Goal: Go to known website: Access a specific website the user already knows

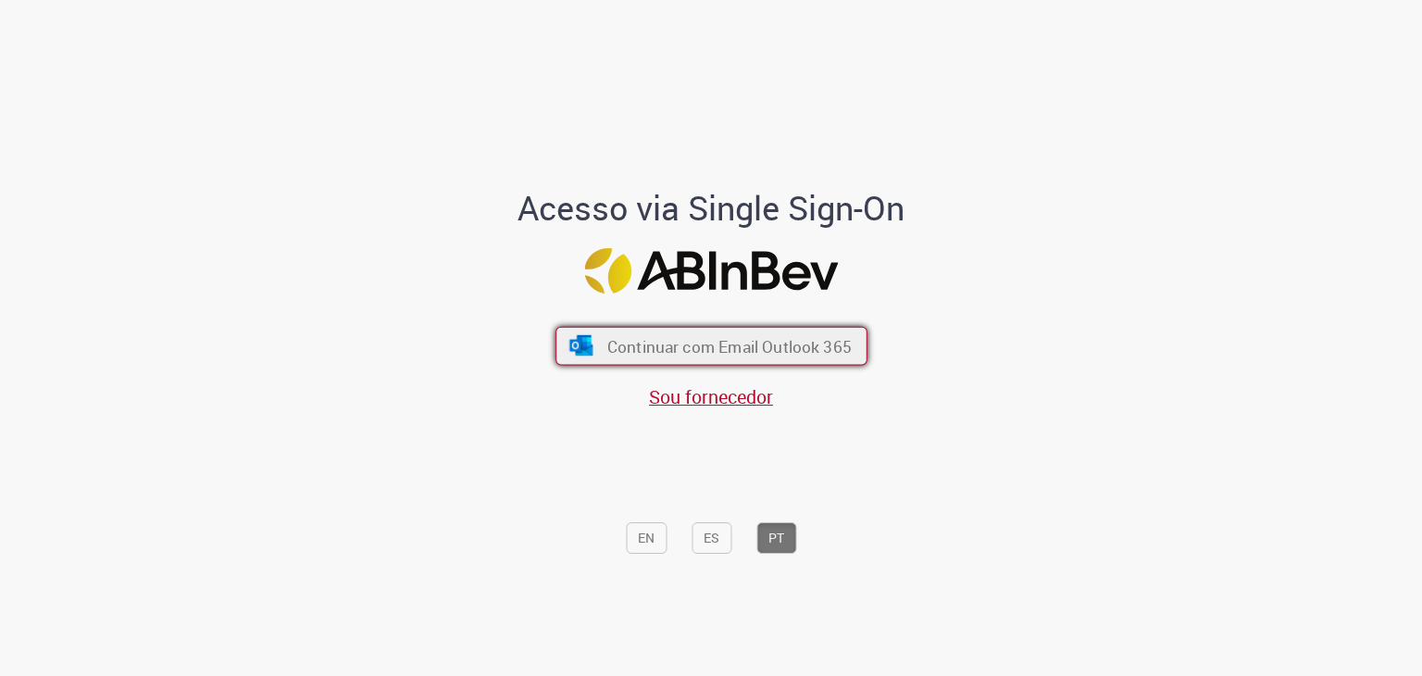
click at [611, 335] on span "Continuar com Email Outlook 365" at bounding box center [728, 345] width 244 height 21
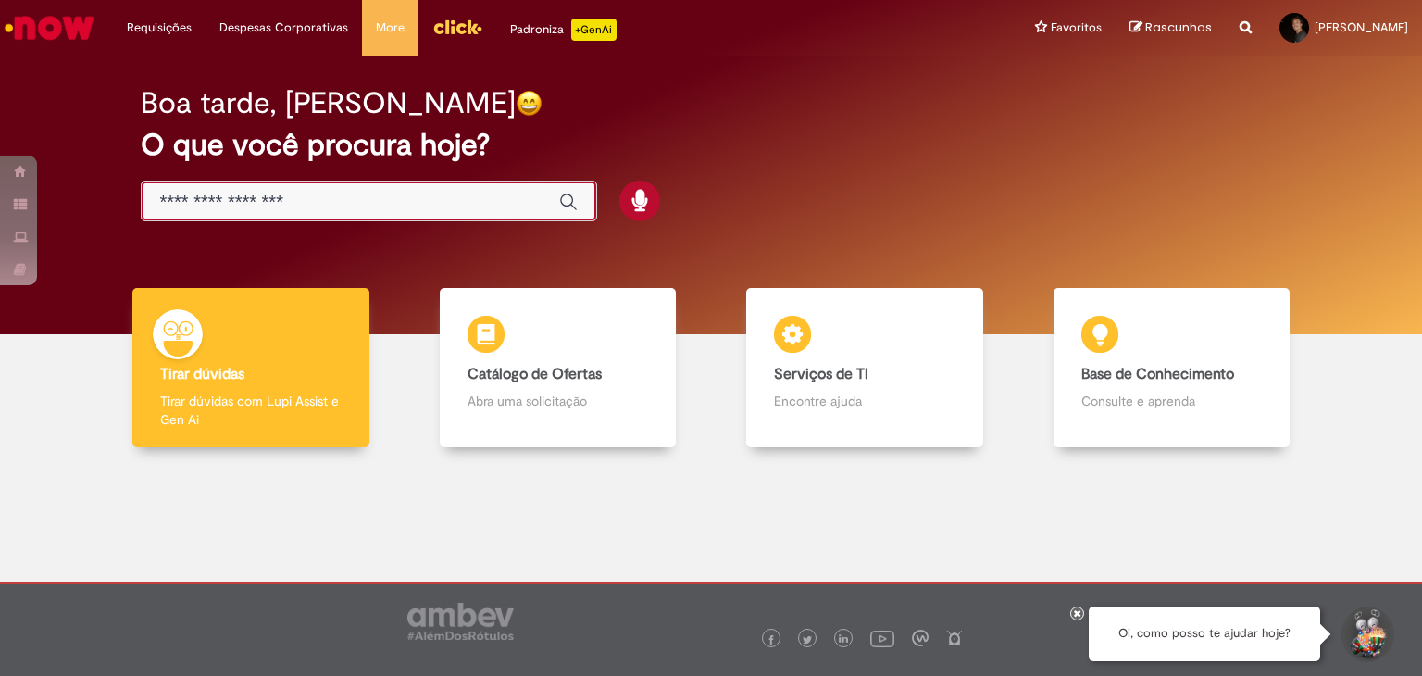
click at [315, 203] on input "Basta digitar aqui" at bounding box center [350, 202] width 381 height 21
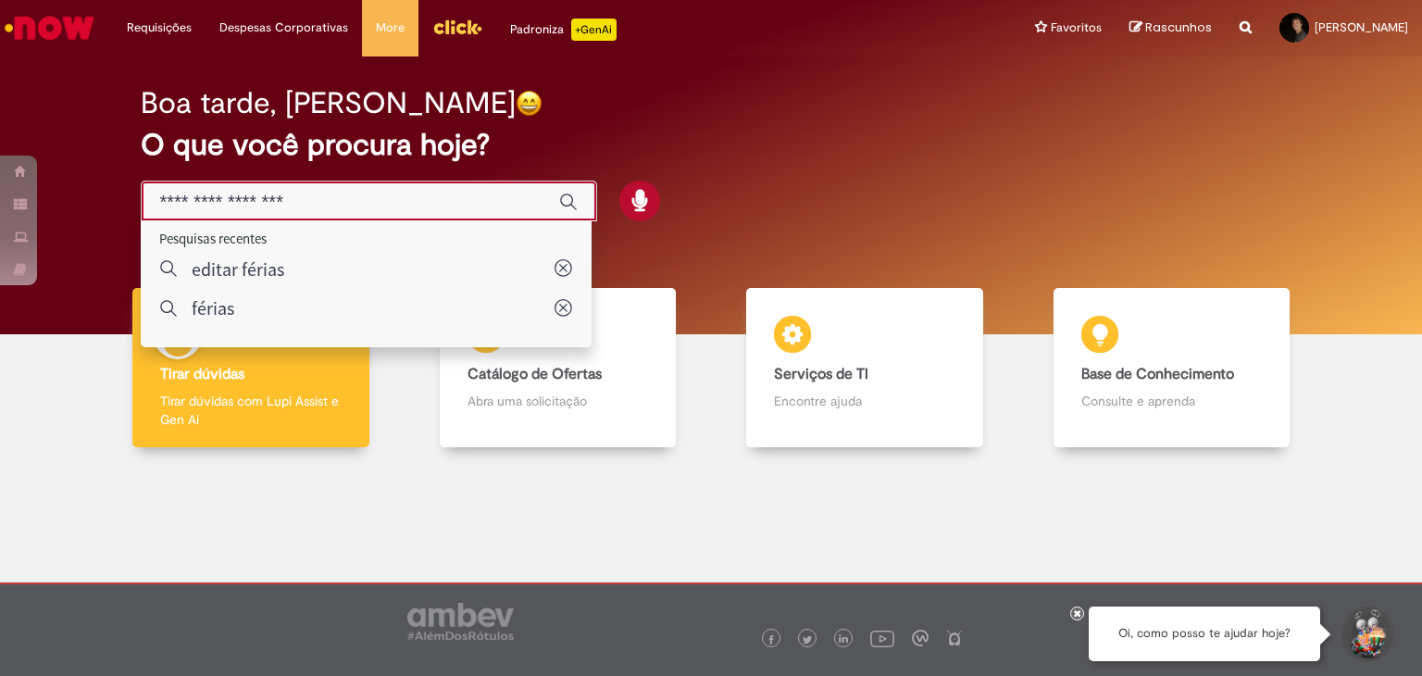
click at [432, 32] on img "Menu Cabeçalho" at bounding box center [457, 27] width 50 height 28
